Goal: Task Accomplishment & Management: Use online tool/utility

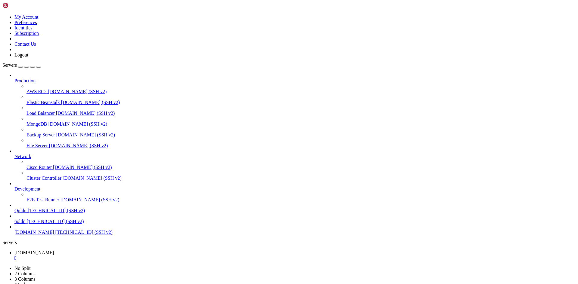
scroll to position [6, 1]
click at [110, 256] on div "" at bounding box center [294, 258] width 561 height 5
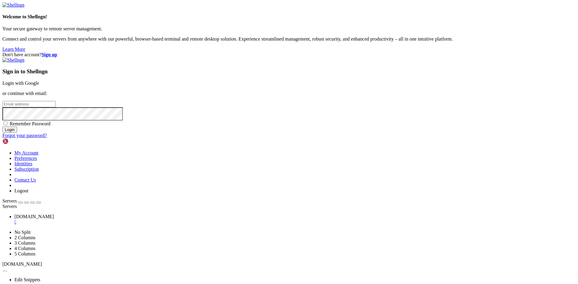
type input "root"
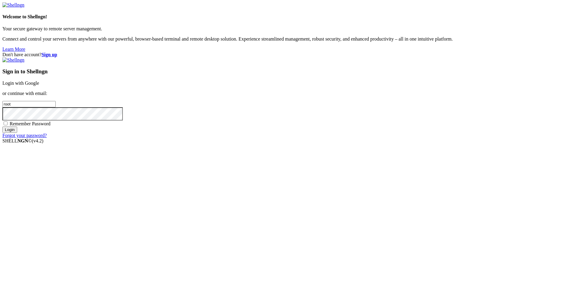
click at [39, 86] on link "Login with Google" at bounding box center [20, 83] width 37 height 5
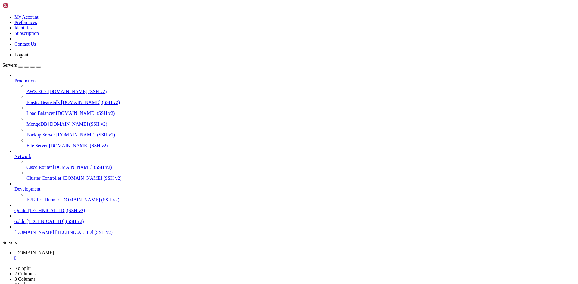
scroll to position [215, 0]
drag, startPoint x: 4, startPoint y: 479, endPoint x: 8, endPoint y: 480, distance: 4.3
drag, startPoint x: 4, startPoint y: 479, endPoint x: 16, endPoint y: 486, distance: 13.5
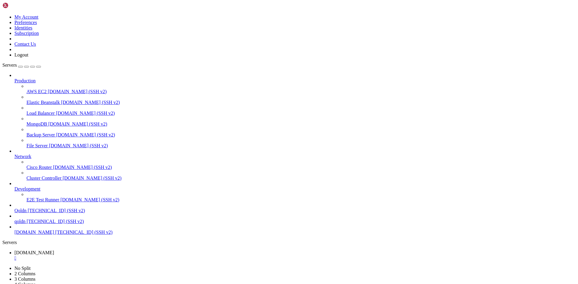
drag, startPoint x: 5, startPoint y: 480, endPoint x: 147, endPoint y: 587, distance: 178.5
copy div "noonmart@Ubuntu-2204-jammy-amd64-base : /var/www/noonmart $ php artisan migrate…"
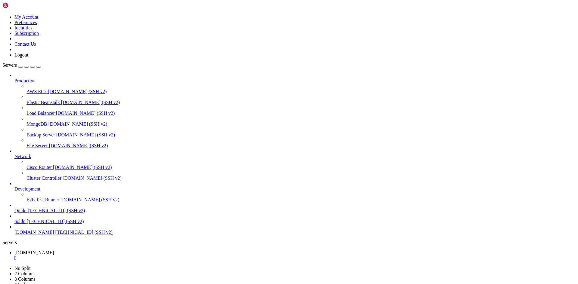
scroll to position [266, 0]
drag, startPoint x: 4, startPoint y: 468, endPoint x: 20, endPoint y: 478, distance: 18.5
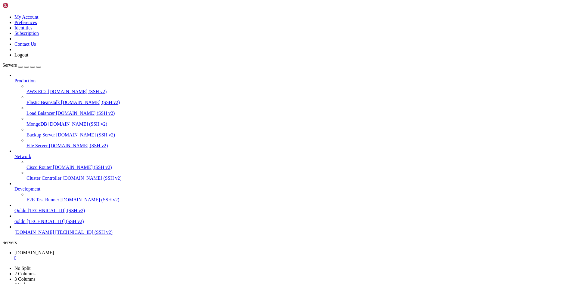
drag, startPoint x: 4, startPoint y: 470, endPoint x: 7, endPoint y: 472, distance: 3.6
drag, startPoint x: 5, startPoint y: 470, endPoint x: 147, endPoint y: 592, distance: 187.1
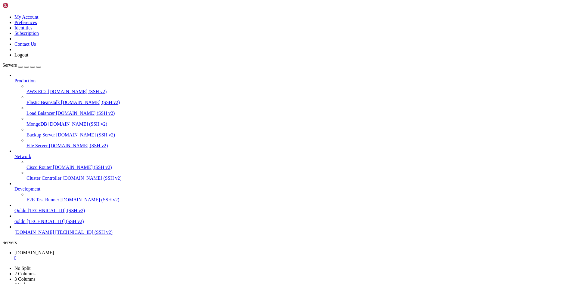
copy div "noonmart@Ubuntu-2204-jammy-amd64-base : /var/www/noonmart $ npm install && npm …"
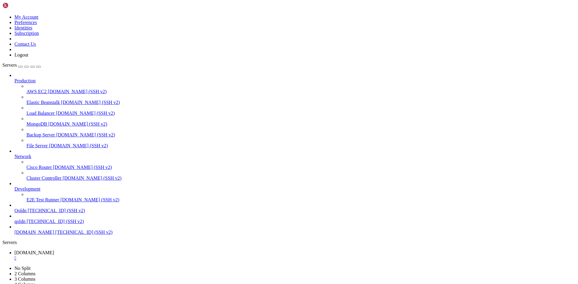
drag, startPoint x: 5, startPoint y: 444, endPoint x: 156, endPoint y: 597, distance: 215.7
copy div "loremips@Dolors-8711-ametc-adi11-elit : /sed/doe/temporin $ utl etdolor magnaal…"
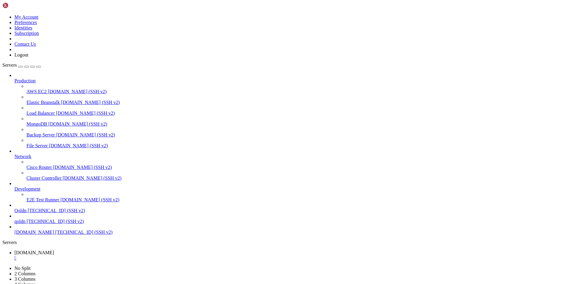
drag, startPoint x: 158, startPoint y: 597, endPoint x: 154, endPoint y: 597, distance: 4.3
click at [108, 256] on div "" at bounding box center [294, 258] width 561 height 5
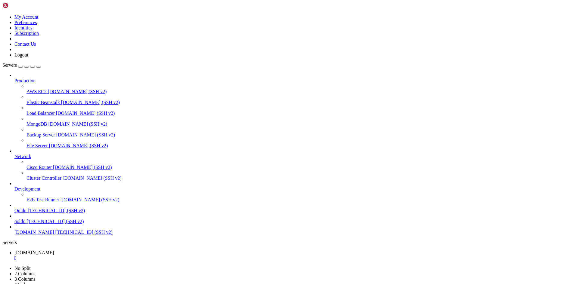
drag, startPoint x: 26, startPoint y: 591, endPoint x: 33, endPoint y: 591, distance: 6.6
drag, startPoint x: 26, startPoint y: 592, endPoint x: 77, endPoint y: 590, distance: 51.2
copy x-row "SNfMHuyHLUkKjQAGyG5r"
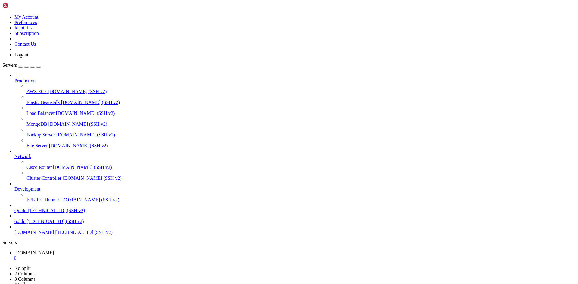
scroll to position [210, 0]
drag, startPoint x: 4, startPoint y: 593, endPoint x: 14, endPoint y: 593, distance: 10.2
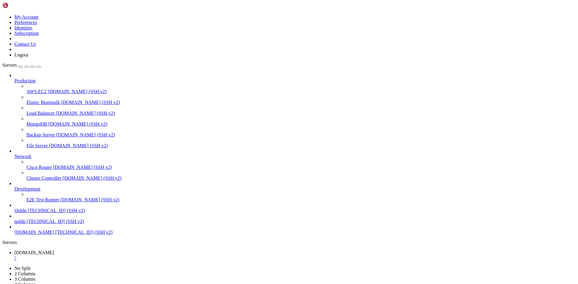
drag, startPoint x: 5, startPoint y: 592, endPoint x: 8, endPoint y: 592, distance: 3.9
drag, startPoint x: 5, startPoint y: 587, endPoint x: 134, endPoint y: 593, distance: 128.3
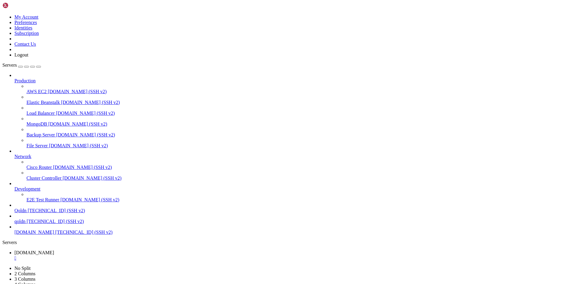
scroll to position [450, 0]
click at [150, 267] on div "" at bounding box center [294, 269] width 561 height 5
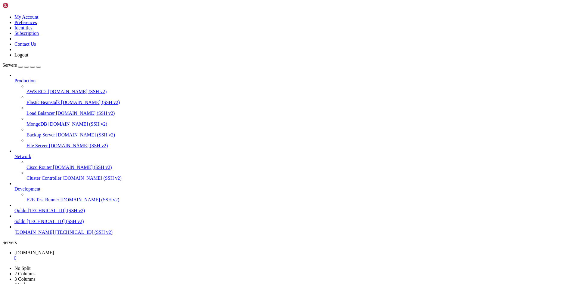
drag, startPoint x: 5, startPoint y: 449, endPoint x: 162, endPoint y: 598, distance: 217.2
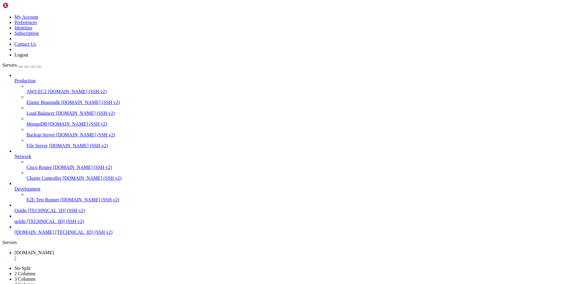
drag, startPoint x: 5, startPoint y: 382, endPoint x: 157, endPoint y: 591, distance: 258.3
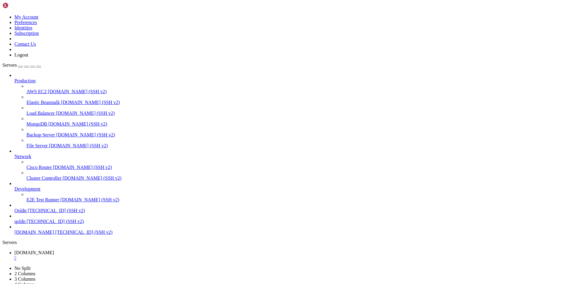
drag, startPoint x: 99, startPoint y: 591, endPoint x: 192, endPoint y: 591, distance: 93.2
copy span "php artisan filament:install --panels"
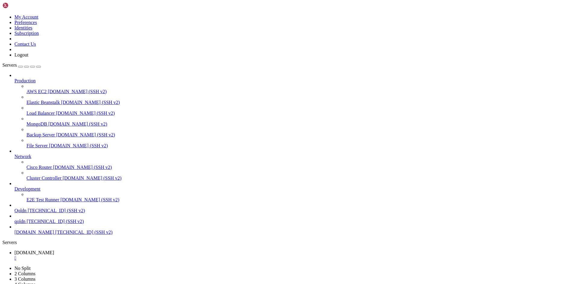
drag, startPoint x: 5, startPoint y: 464, endPoint x: 215, endPoint y: 591, distance: 246.0
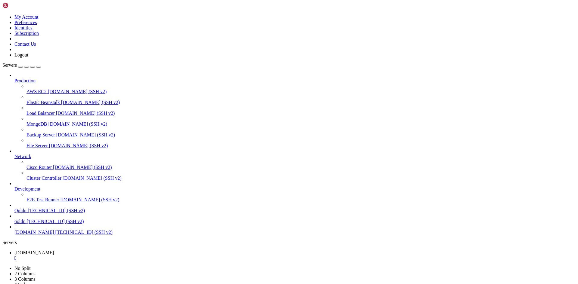
drag, startPoint x: 22, startPoint y: 591, endPoint x: 5, endPoint y: 367, distance: 225.1
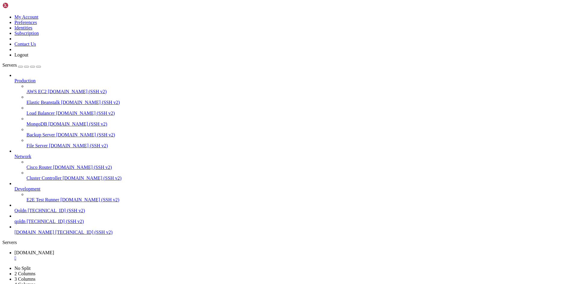
scroll to position [2915, 0]
drag, startPoint x: 5, startPoint y: 389, endPoint x: 287, endPoint y: 597, distance: 350.0
drag, startPoint x: 4, startPoint y: 479, endPoint x: 14, endPoint y: 481, distance: 10.4
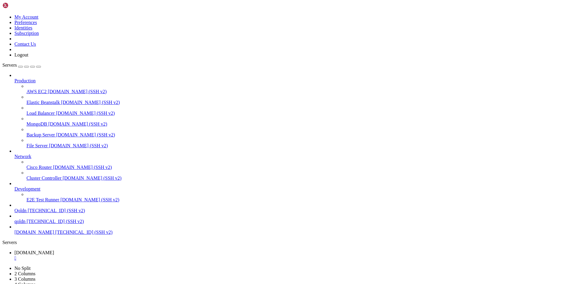
drag, startPoint x: 5, startPoint y: 480, endPoint x: 243, endPoint y: 593, distance: 264.1
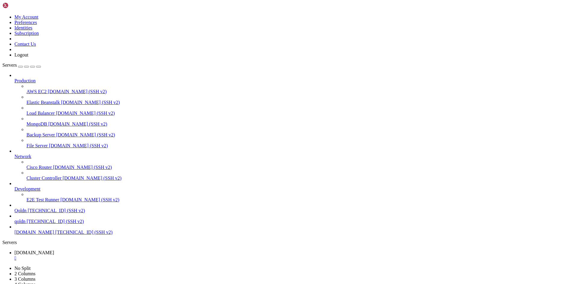
scroll to position [3600, 0]
copy div "noonmart@Ubuntu-2204-jammy-amd64-base : /var/www/noonmart $ chmod +x tools_noon…"
drag, startPoint x: 4, startPoint y: 448, endPoint x: 23, endPoint y: 458, distance: 20.7
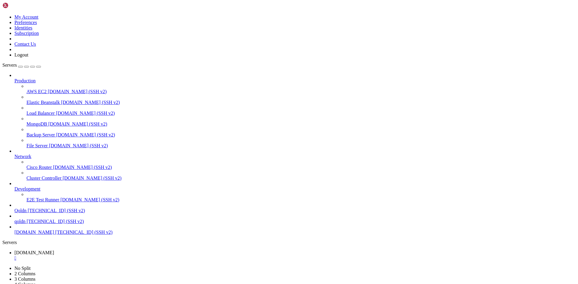
drag, startPoint x: 4, startPoint y: 448, endPoint x: 11, endPoint y: 451, distance: 7.0
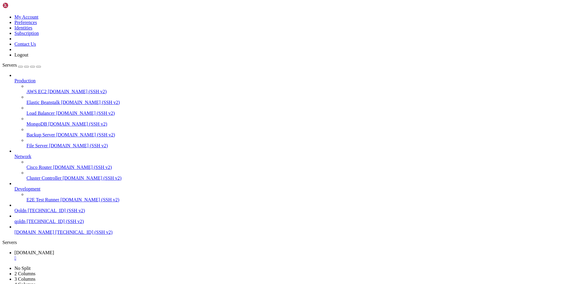
drag, startPoint x: 5, startPoint y: 450, endPoint x: 295, endPoint y: 592, distance: 322.9
drag, startPoint x: 5, startPoint y: 397, endPoint x: 26, endPoint y: 413, distance: 25.8
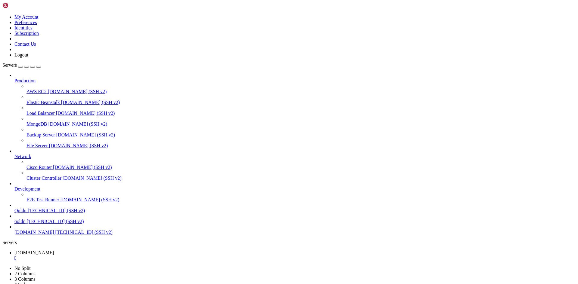
drag, startPoint x: 4, startPoint y: 438, endPoint x: 16, endPoint y: 443, distance: 12.9
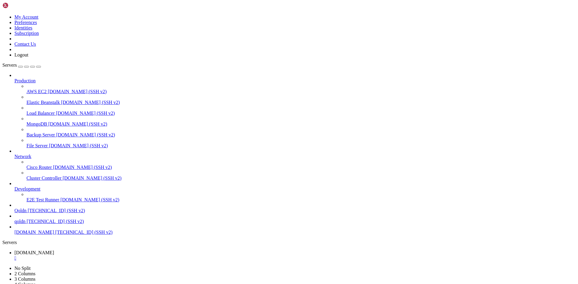
scroll to position [4382, 0]
drag, startPoint x: 5, startPoint y: 439, endPoint x: 248, endPoint y: 581, distance: 281.4
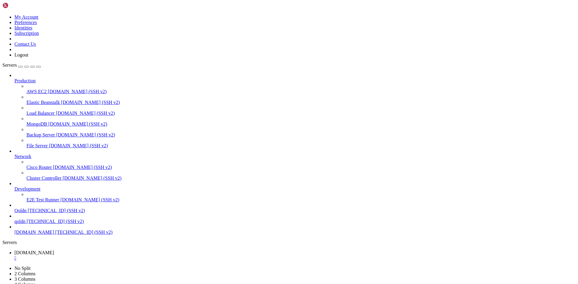
drag, startPoint x: 5, startPoint y: 484, endPoint x: 187, endPoint y: 572, distance: 202.3
drag, startPoint x: 5, startPoint y: 434, endPoint x: 219, endPoint y: 597, distance: 268.7
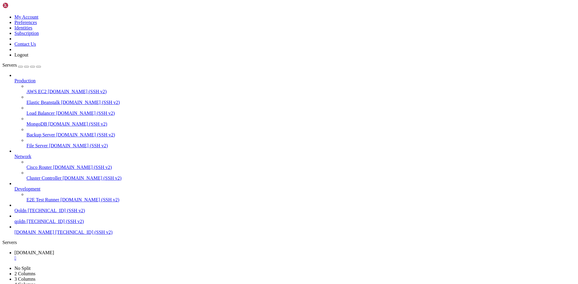
scroll to position [3816, 0]
drag, startPoint x: 5, startPoint y: 434, endPoint x: 196, endPoint y: 587, distance: 245.5
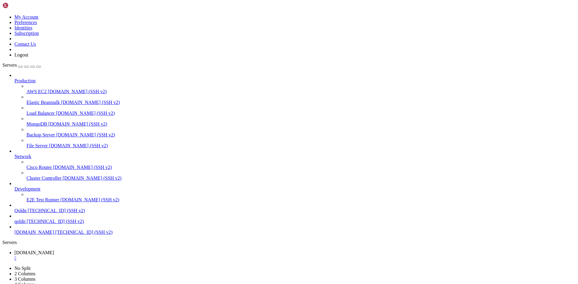
scroll to position [4392, 0]
drag, startPoint x: 5, startPoint y: 569, endPoint x: 240, endPoint y: 573, distance: 235.2
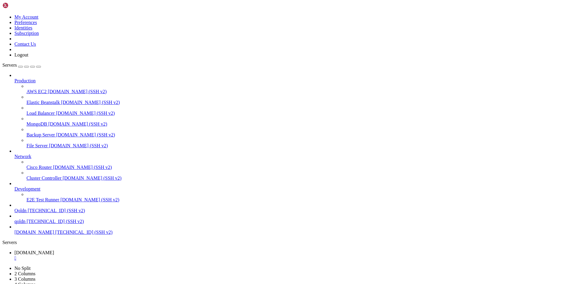
scroll to position [5998, 0]
drag, startPoint x: 5, startPoint y: 417, endPoint x: 256, endPoint y: 592, distance: 305.6
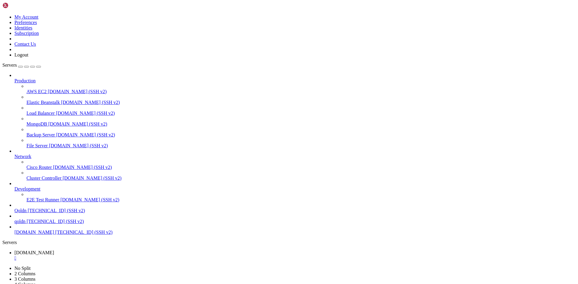
drag, startPoint x: 5, startPoint y: 469, endPoint x: 243, endPoint y: 587, distance: 265.9
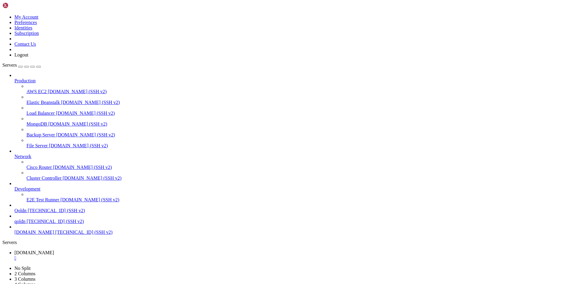
drag, startPoint x: 5, startPoint y: 399, endPoint x: 187, endPoint y: 592, distance: 266.0
drag, startPoint x: 157, startPoint y: 594, endPoint x: 154, endPoint y: 597, distance: 4.5
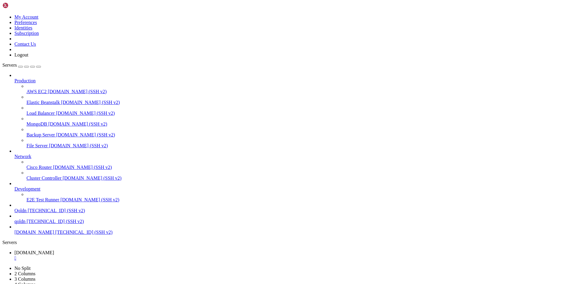
drag, startPoint x: 6, startPoint y: 520, endPoint x: 73, endPoint y: 570, distance: 83.4
drag, startPoint x: 5, startPoint y: 402, endPoint x: 241, endPoint y: 593, distance: 303.8
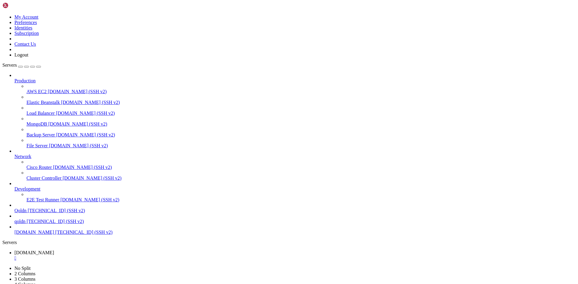
drag, startPoint x: 6, startPoint y: 407, endPoint x: 26, endPoint y: 420, distance: 23.3
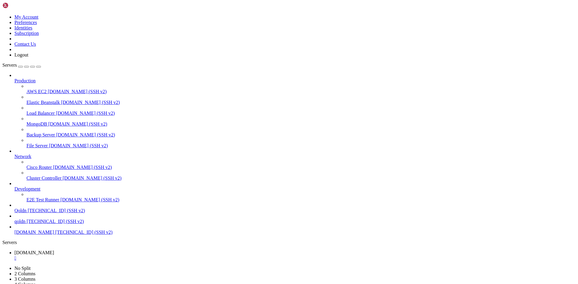
drag, startPoint x: 4, startPoint y: 408, endPoint x: 8, endPoint y: 410, distance: 4.4
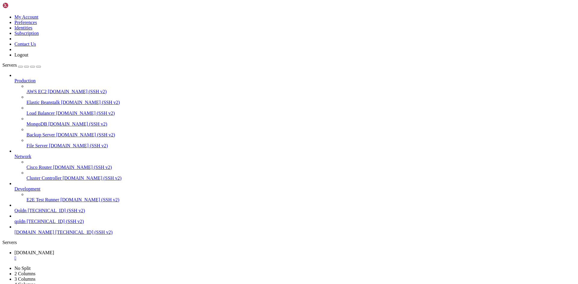
drag, startPoint x: 4, startPoint y: 408, endPoint x: 14, endPoint y: 413, distance: 11.0
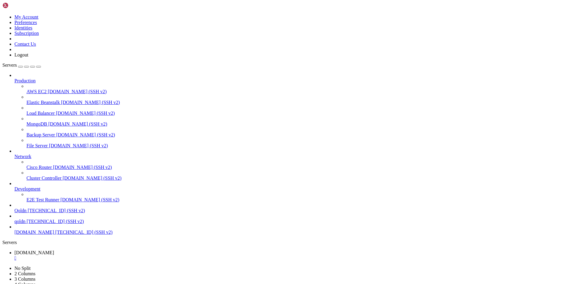
scroll to position [11817, 0]
drag, startPoint x: 5, startPoint y: 379, endPoint x: 147, endPoint y: 585, distance: 250.9
copy div "==> Database migrations for Marketplace 29 ▕ use Illuminate\Support\Str; 30 ▕ +…"
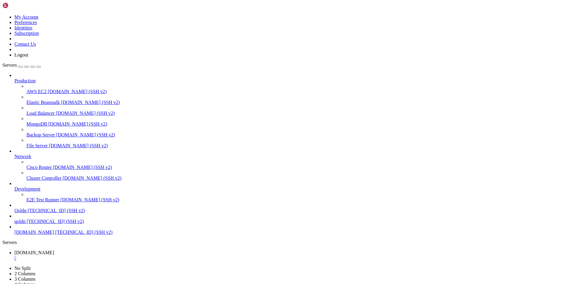
scroll to position [12446, 0]
drag, startPoint x: 5, startPoint y: 424, endPoint x: 105, endPoint y: 584, distance: 188.4
copy div "noonmart@Ubuntu-2204-jammy-amd64-base : /var/www/noonmart $ cd /var/www/noonmar…"
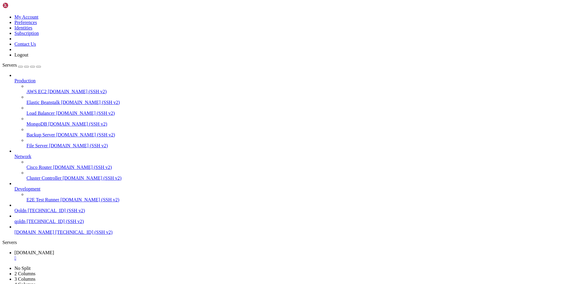
copy div "noonmart@Ubuntu-2204-jammy-amd64-base : /var/www/noonmart $ cd /var/www/noonmar…"
drag, startPoint x: 149, startPoint y: 361, endPoint x: 163, endPoint y: 552, distance: 191.5
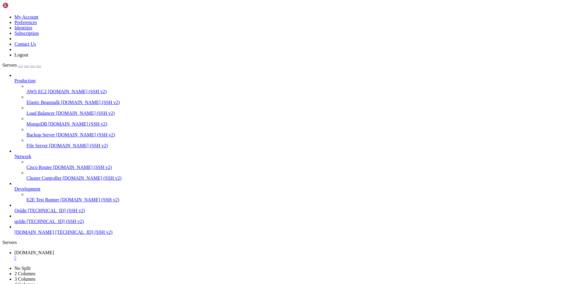
scroll to position [12692, 0]
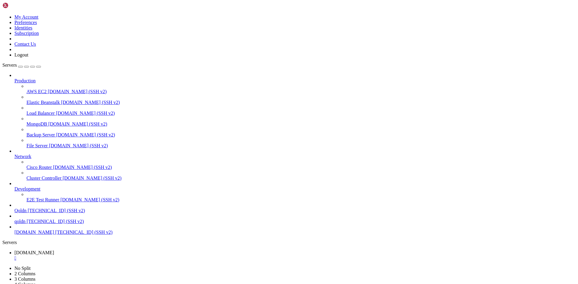
drag, startPoint x: 4, startPoint y: 479, endPoint x: 31, endPoint y: 486, distance: 27.6
drag, startPoint x: 4, startPoint y: 479, endPoint x: 18, endPoint y: 486, distance: 15.9
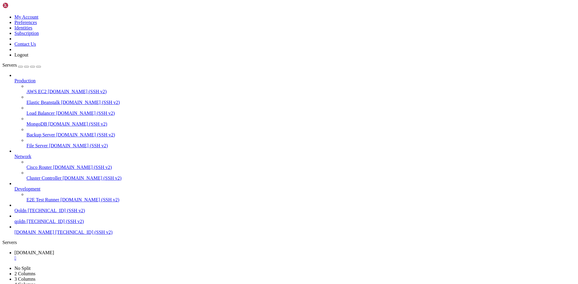
drag, startPoint x: 5, startPoint y: 481, endPoint x: 126, endPoint y: 592, distance: 164.6
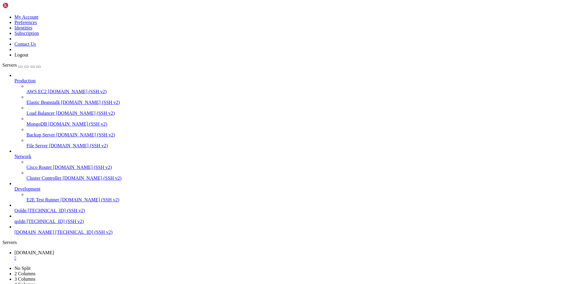
drag, startPoint x: 11, startPoint y: 467, endPoint x: 189, endPoint y: 599, distance: 221.7
copy div "INFO Seeding database. Illuminate\Database\QueryException SQLSTATE[42S02]: Base…"
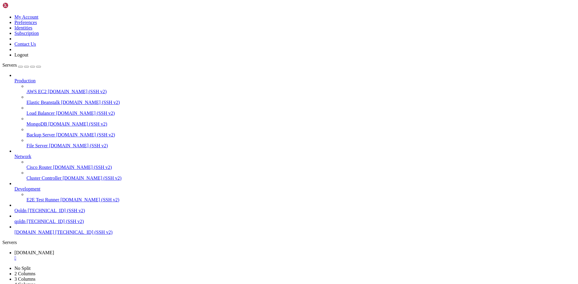
drag, startPoint x: 4, startPoint y: 393, endPoint x: 22, endPoint y: 405, distance: 21.5
drag, startPoint x: 5, startPoint y: 392, endPoint x: 119, endPoint y: 594, distance: 231.9
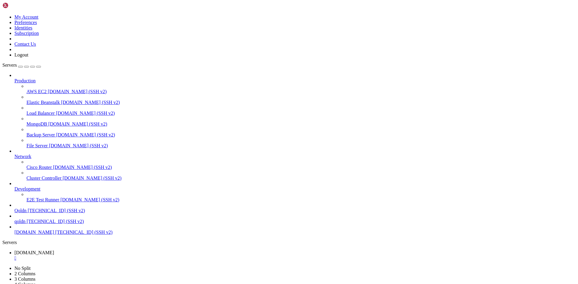
scroll to position [15668, 0]
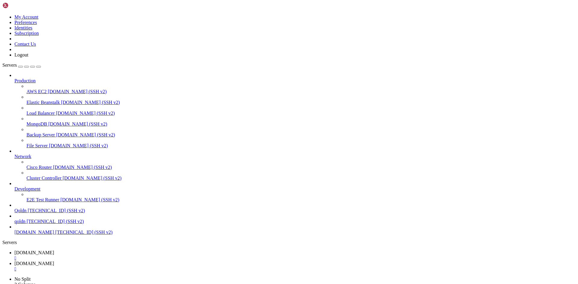
type input "/var/www/noonmart"
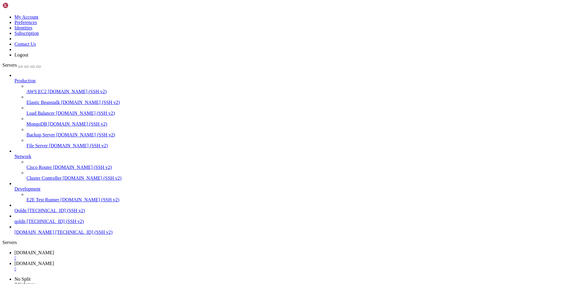
scroll to position [60, 0]
type textarea "SCOUT_DRIVER=null"
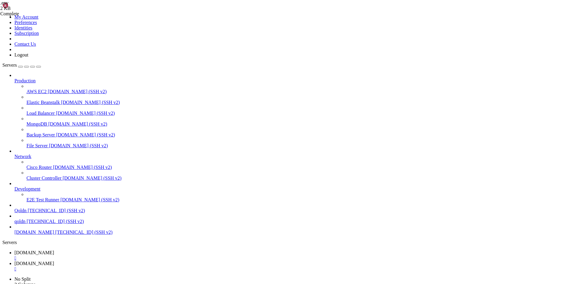
scroll to position [80, 0]
paste textarea "NEWSLETTER_MAILCHIMP_LIST_ID=your_audience_list_id"
type textarea "NEWSLETTER_MAILCHIMP_LIST_ID=your_audience_list_id"
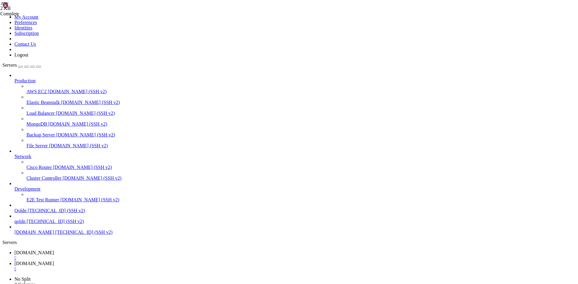
scroll to position [60, 0]
click at [54, 250] on span "[DOMAIN_NAME]" at bounding box center [34, 252] width 40 height 5
drag, startPoint x: 136, startPoint y: 596, endPoint x: 211, endPoint y: 596, distance: 74.3
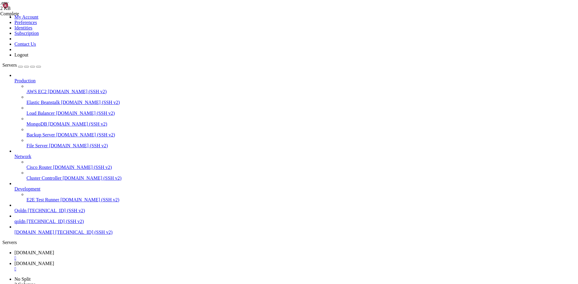
copy x-row "https://qoldn.xyz/admin/login"
drag, startPoint x: 5, startPoint y: 378, endPoint x: 118, endPoint y: 587, distance: 237.9
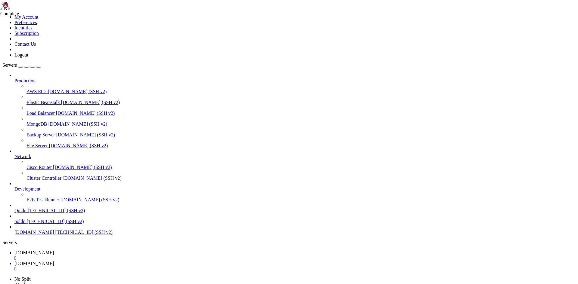
scroll to position [16780, 0]
drag, startPoint x: 5, startPoint y: 432, endPoint x: 92, endPoint y: 435, distance: 87.0
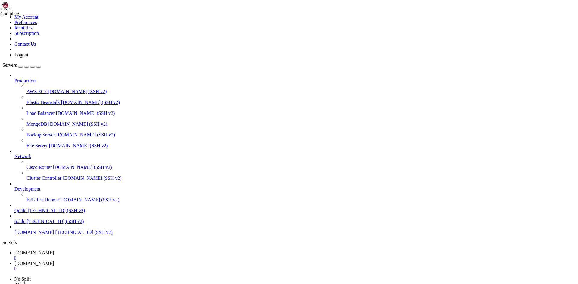
drag, startPoint x: 85, startPoint y: 434, endPoint x: 82, endPoint y: 435, distance: 4.0
drag, startPoint x: 4, startPoint y: 454, endPoint x: 17, endPoint y: 457, distance: 14.2
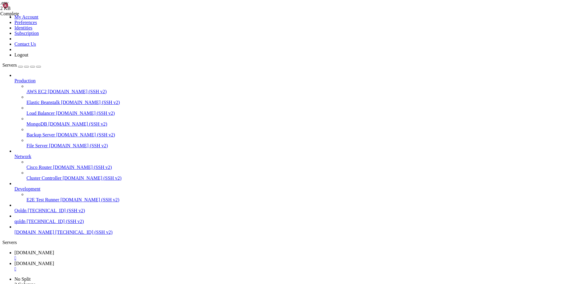
drag, startPoint x: 4, startPoint y: 454, endPoint x: 11, endPoint y: 457, distance: 7.3
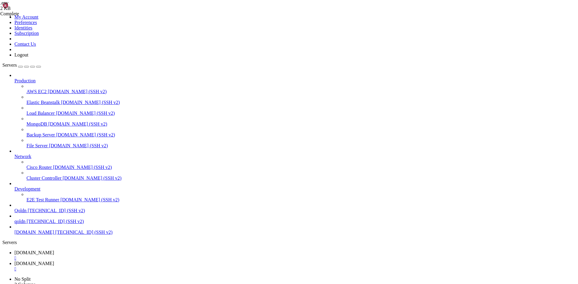
scroll to position [19089, 0]
drag, startPoint x: 5, startPoint y: 455, endPoint x: 146, endPoint y: 602, distance: 203.4
